Goal: Entertainment & Leisure: Browse casually

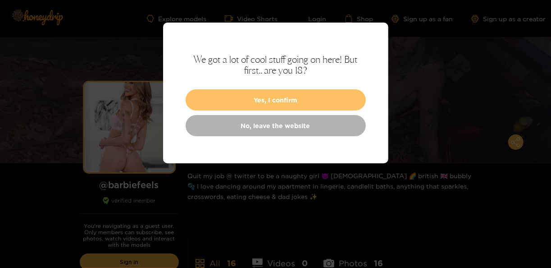
click at [283, 103] on button "Yes, I confirm" at bounding box center [276, 99] width 180 height 21
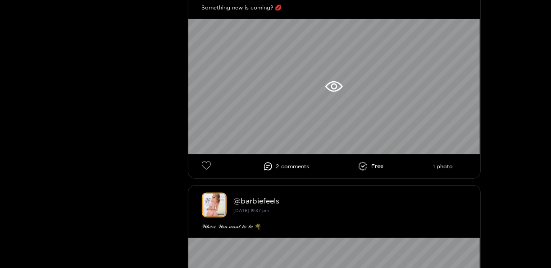
scroll to position [326, 0]
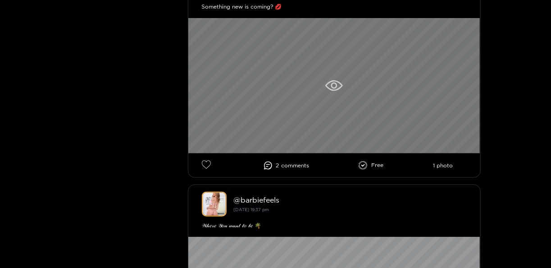
click at [283, 105] on div at bounding box center [334, 85] width 292 height 135
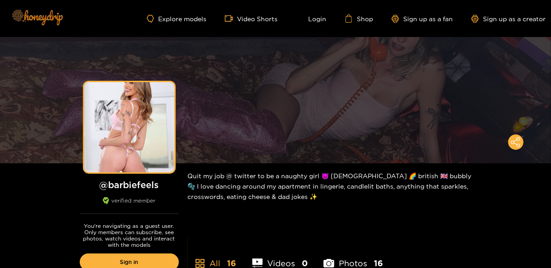
click at [39, 20] on img at bounding box center [36, 17] width 63 height 38
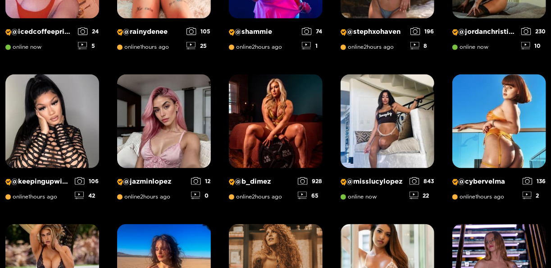
scroll to position [540, 0]
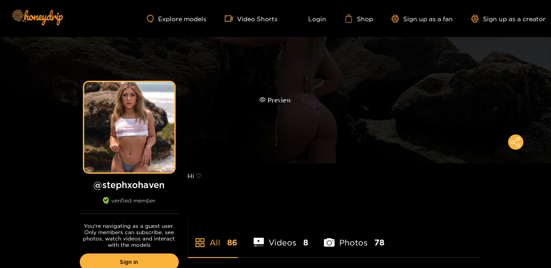
scroll to position [0, 0]
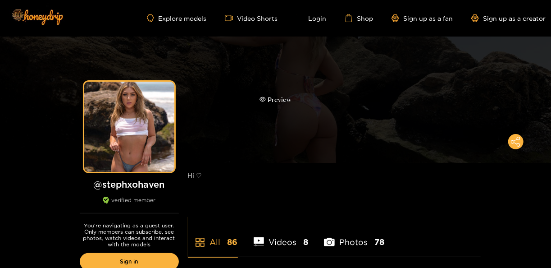
click at [364, 86] on div "Preview" at bounding box center [275, 100] width 551 height 126
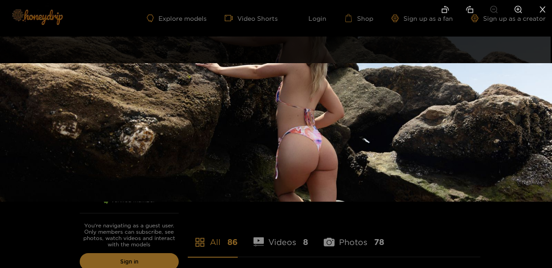
click at [219, 252] on div at bounding box center [276, 134] width 552 height 268
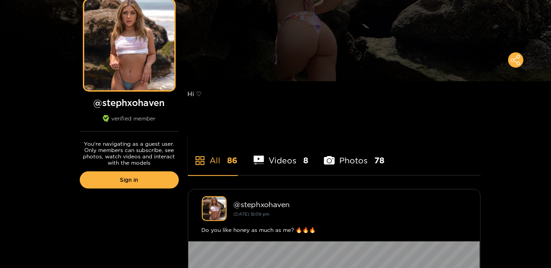
scroll to position [83, 0]
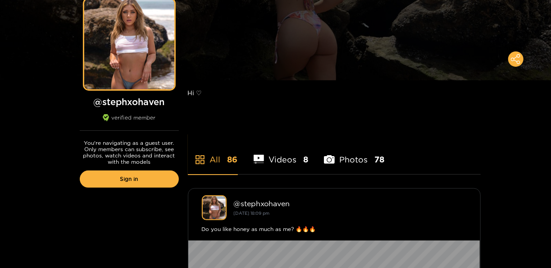
click at [273, 164] on li "Videos 8" at bounding box center [281, 153] width 55 height 41
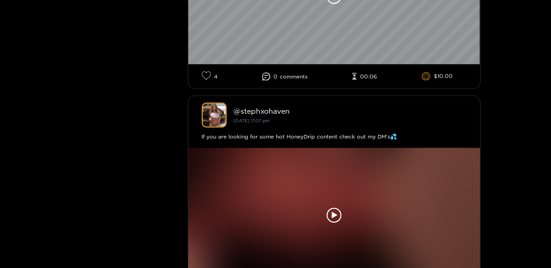
scroll to position [612, 0]
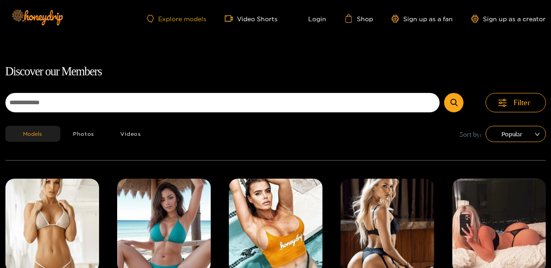
click at [200, 17] on link "Explore models" at bounding box center [176, 19] width 59 height 8
drag, startPoint x: 239, startPoint y: 13, endPoint x: 242, endPoint y: 20, distance: 7.9
click at [242, 20] on div "Explore models Video Shorts Login Shop Sign up as a fan Sign up as a creator" at bounding box center [275, 18] width 541 height 37
click at [242, 20] on link "Video Shorts" at bounding box center [251, 18] width 53 height 8
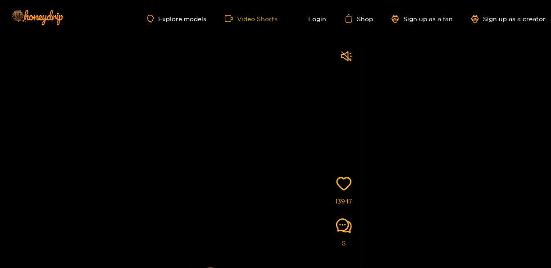
click at [267, 21] on link "Video Shorts" at bounding box center [251, 18] width 53 height 8
click at [355, 18] on link "Shop" at bounding box center [359, 18] width 29 height 8
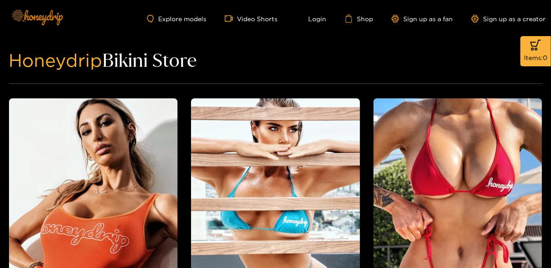
click at [52, 23] on img at bounding box center [36, 17] width 63 height 38
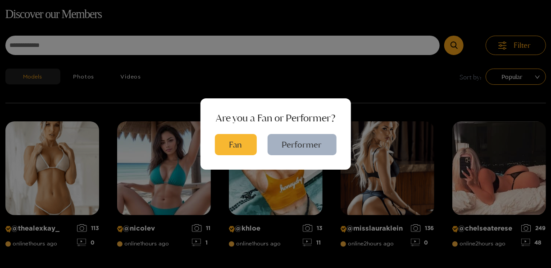
scroll to position [58, 0]
